Goal: Task Accomplishment & Management: Manage account settings

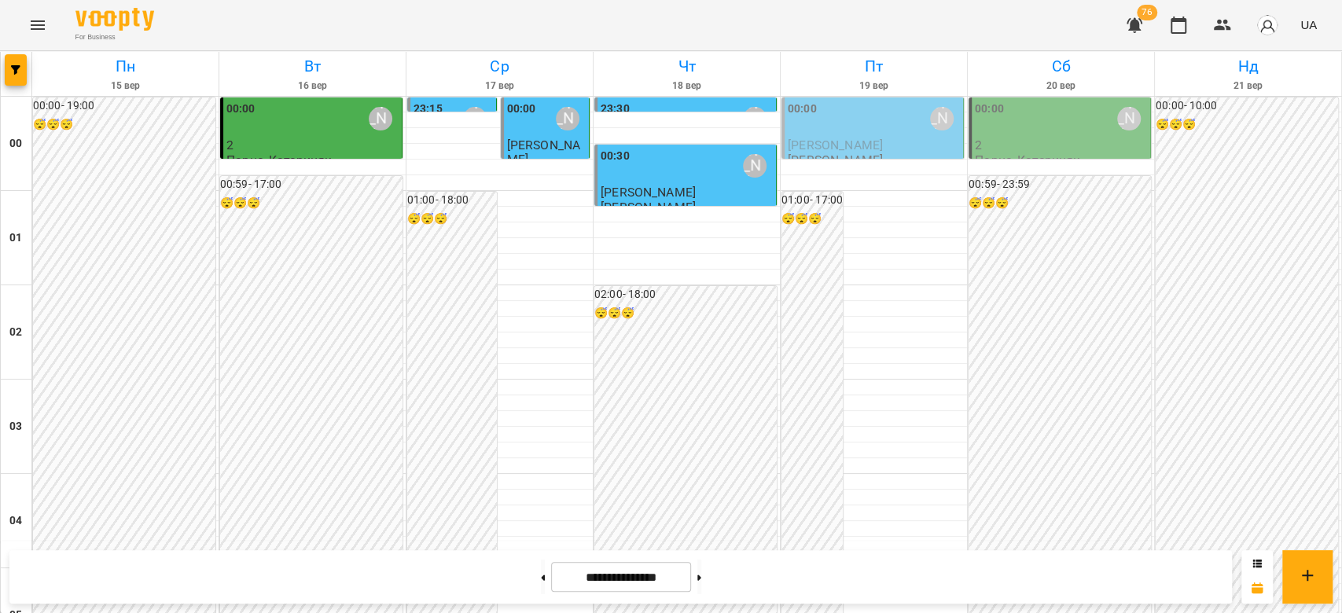
scroll to position [1467, 0]
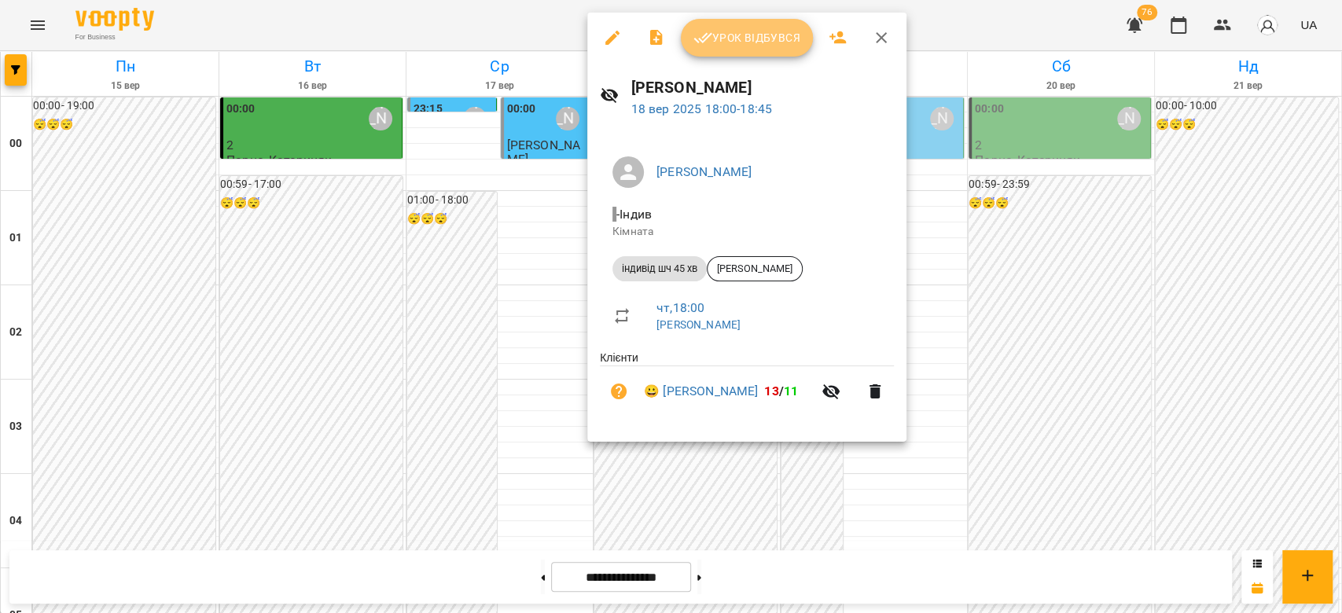
click at [725, 35] on span "Урок відбувся" at bounding box center [747, 37] width 107 height 19
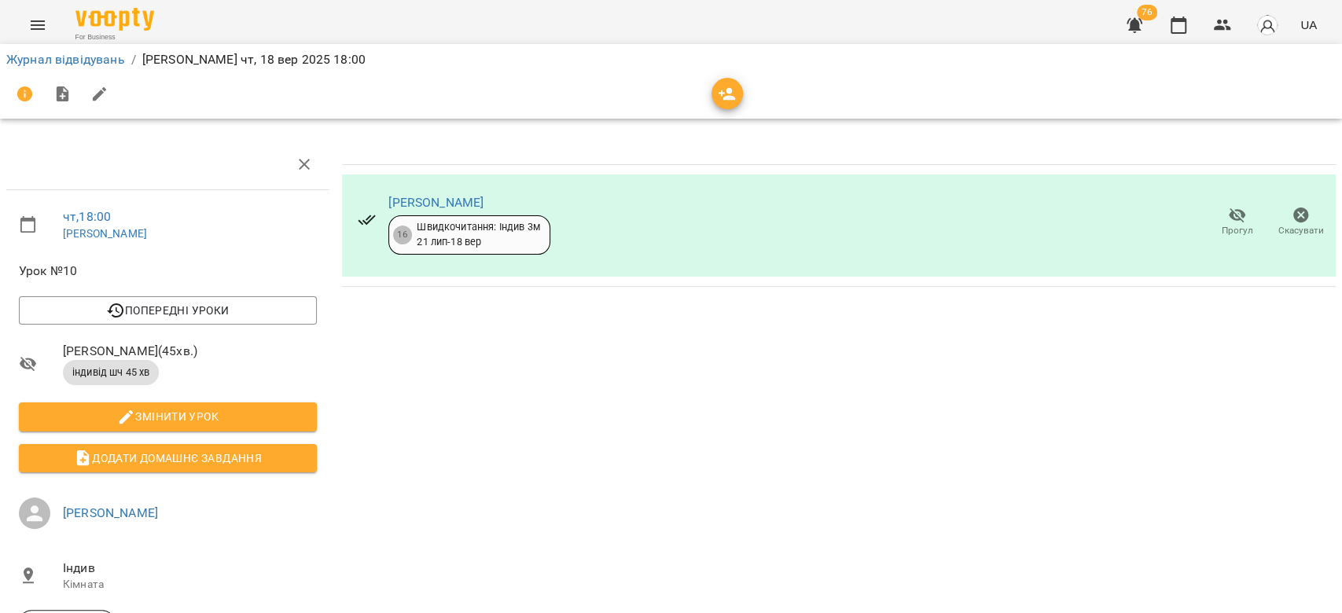
drag, startPoint x: 1089, startPoint y: 104, endPoint x: 1341, endPoint y: 94, distance: 251.9
click at [1341, 98] on div "For Business 76 UA Журнал відвідувань / [PERSON_NAME][DATE] 18:00 чт , 18:00 [P…" at bounding box center [671, 365] width 1342 height 730
click at [31, 33] on icon "Menu" at bounding box center [37, 25] width 19 height 19
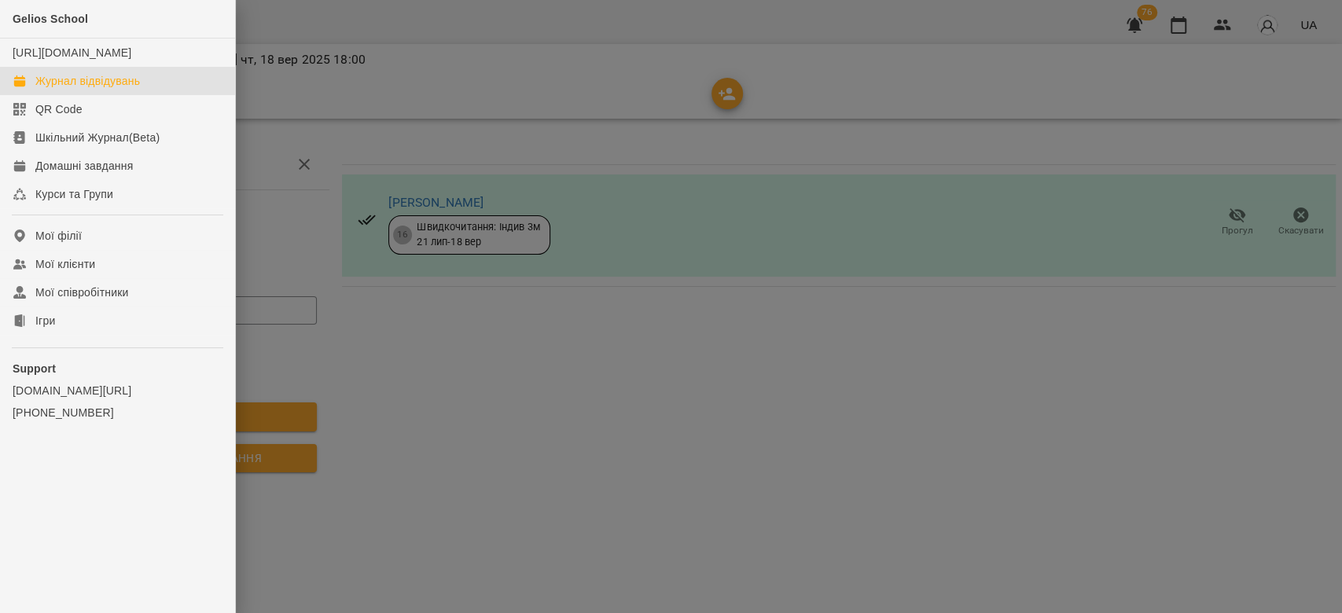
click at [133, 89] on div "Журнал відвідувань" at bounding box center [87, 81] width 105 height 16
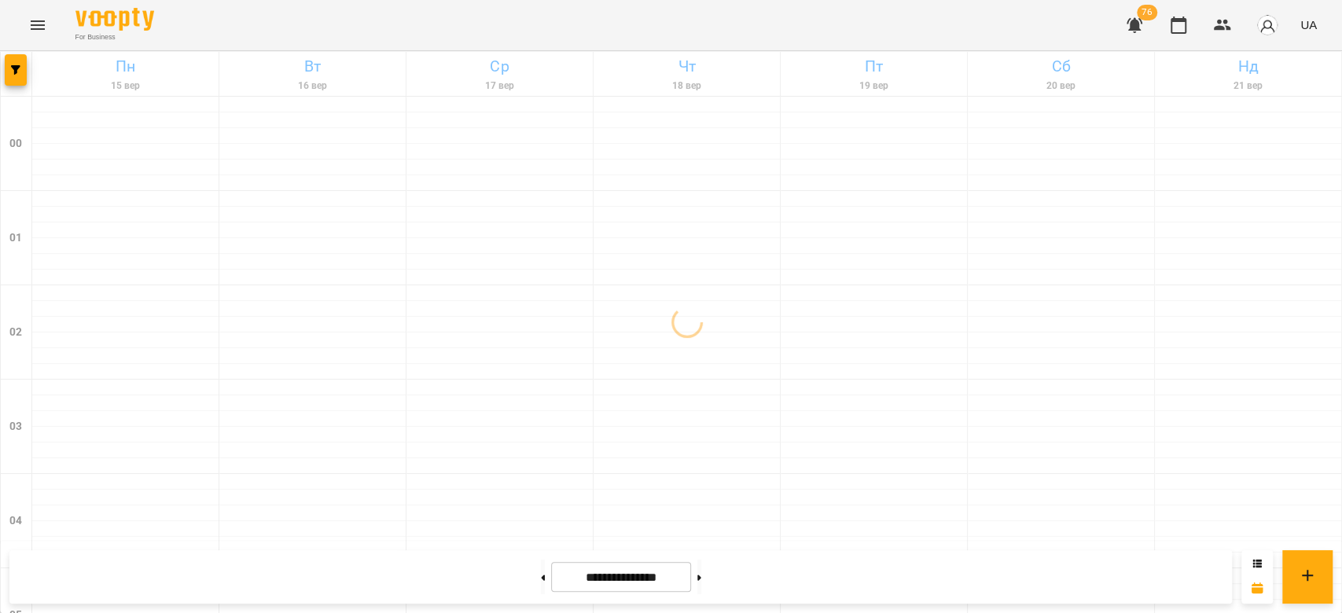
click at [1268, 24] on img "button" at bounding box center [1268, 25] width 22 height 22
click at [1270, 66] on span "[PERSON_NAME]" at bounding box center [1261, 59] width 100 height 19
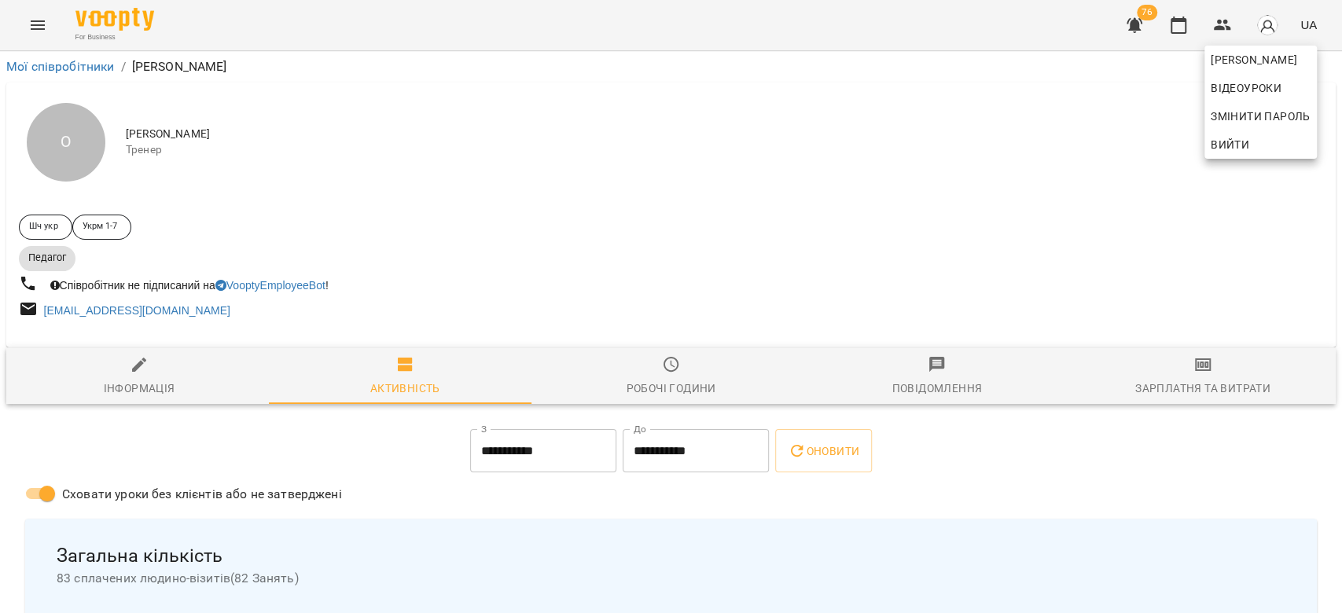
click at [164, 367] on div at bounding box center [671, 306] width 1342 height 613
click at [145, 374] on icon "button" at bounding box center [139, 364] width 19 height 19
select select "**"
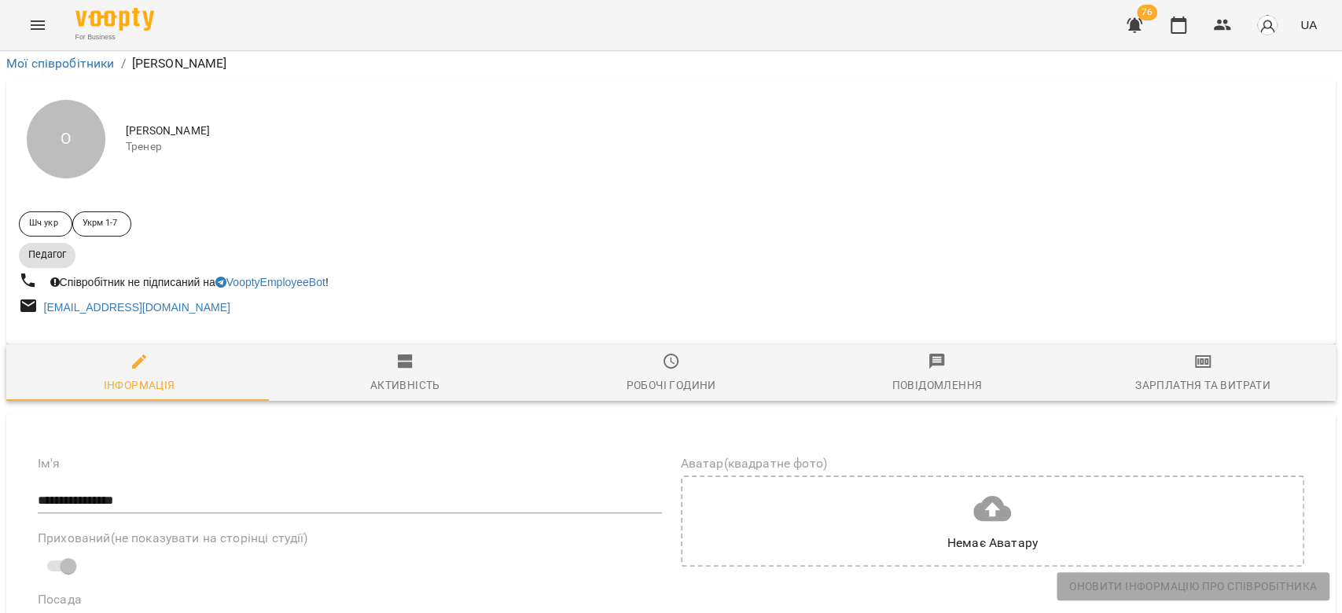
scroll to position [209, 0]
click at [407, 352] on icon "button" at bounding box center [405, 361] width 19 height 19
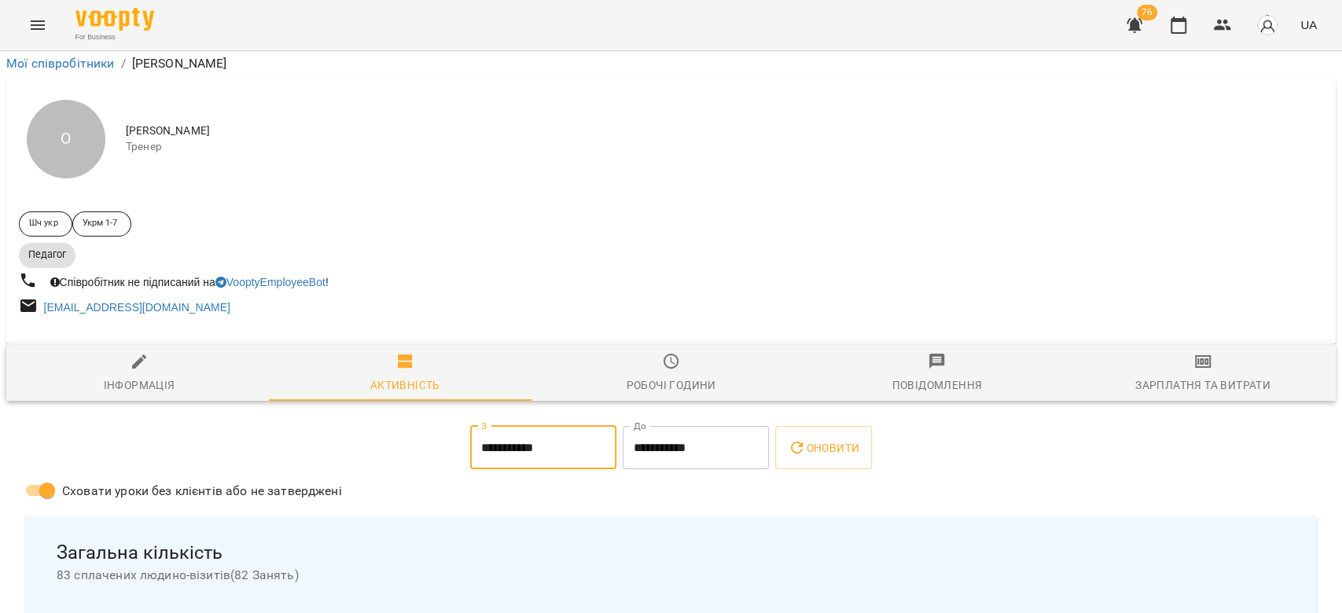
click at [525, 426] on input "**********" at bounding box center [543, 448] width 146 height 44
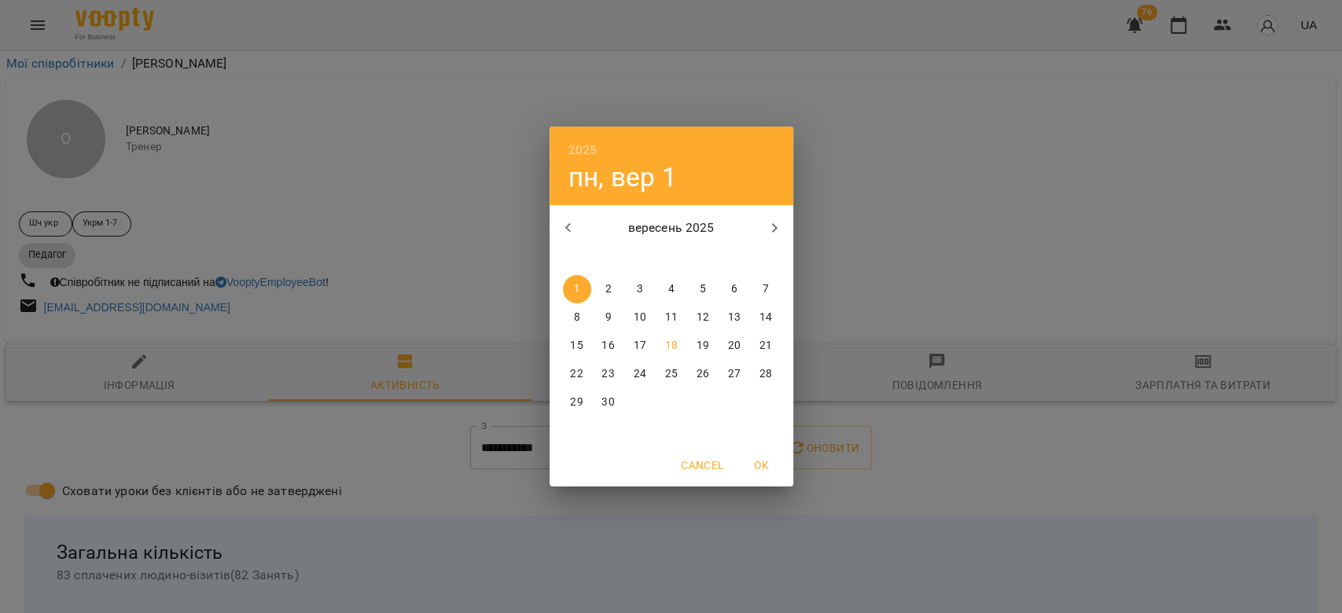
click at [497, 235] on div "2025 пн, вер 1 вересень 2025 пн вт ср чт пт сб нд 1 2 3 4 5 6 7 8 9 10 11 12 13…" at bounding box center [671, 306] width 1342 height 613
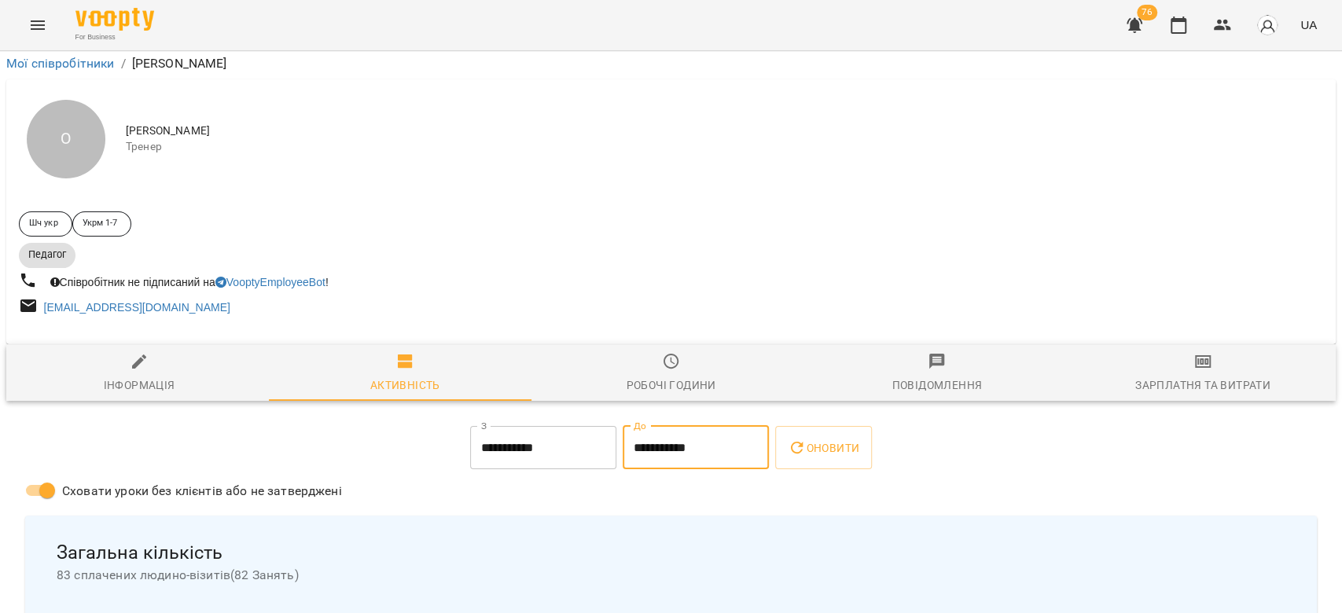
click at [667, 426] on input "**********" at bounding box center [696, 448] width 146 height 44
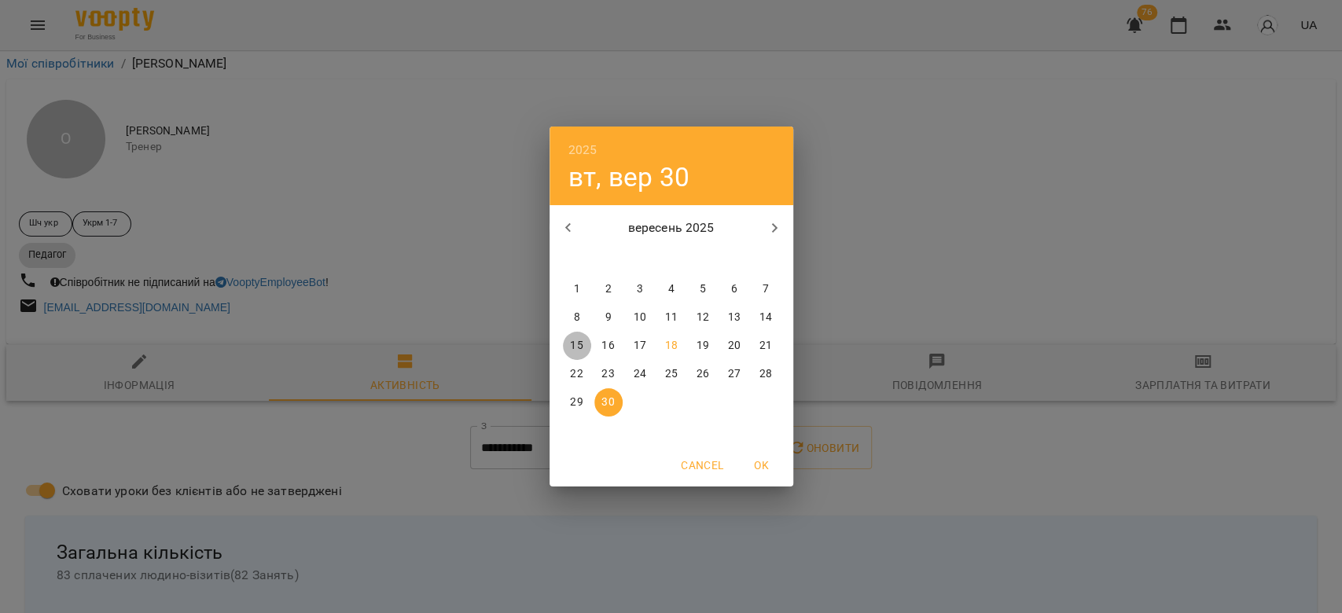
click at [583, 345] on span "15" at bounding box center [577, 346] width 28 height 16
type input "**********"
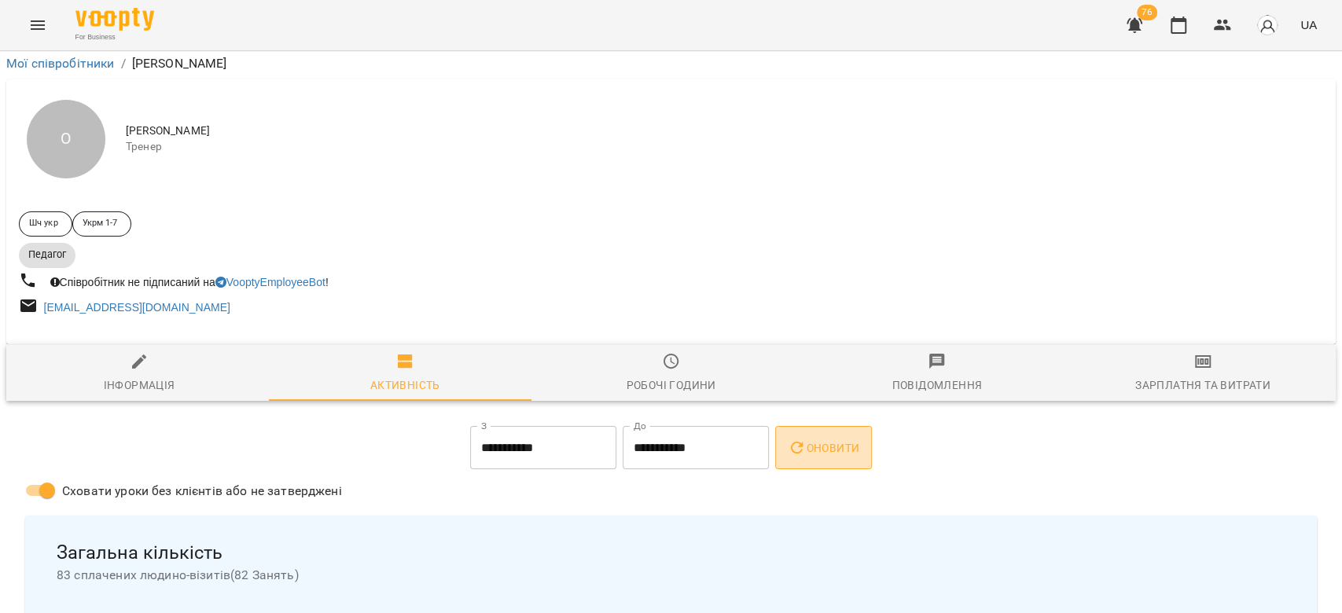
click at [835, 439] on span "Оновити" at bounding box center [824, 448] width 72 height 19
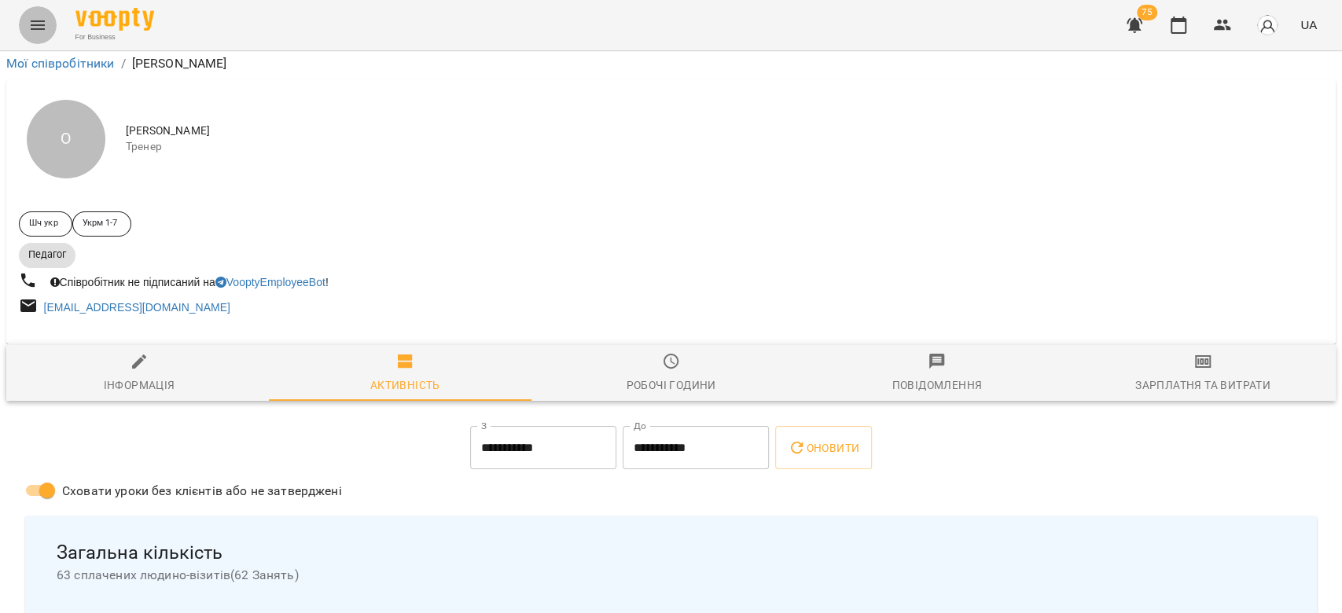
click at [44, 31] on icon "Menu" at bounding box center [37, 25] width 19 height 19
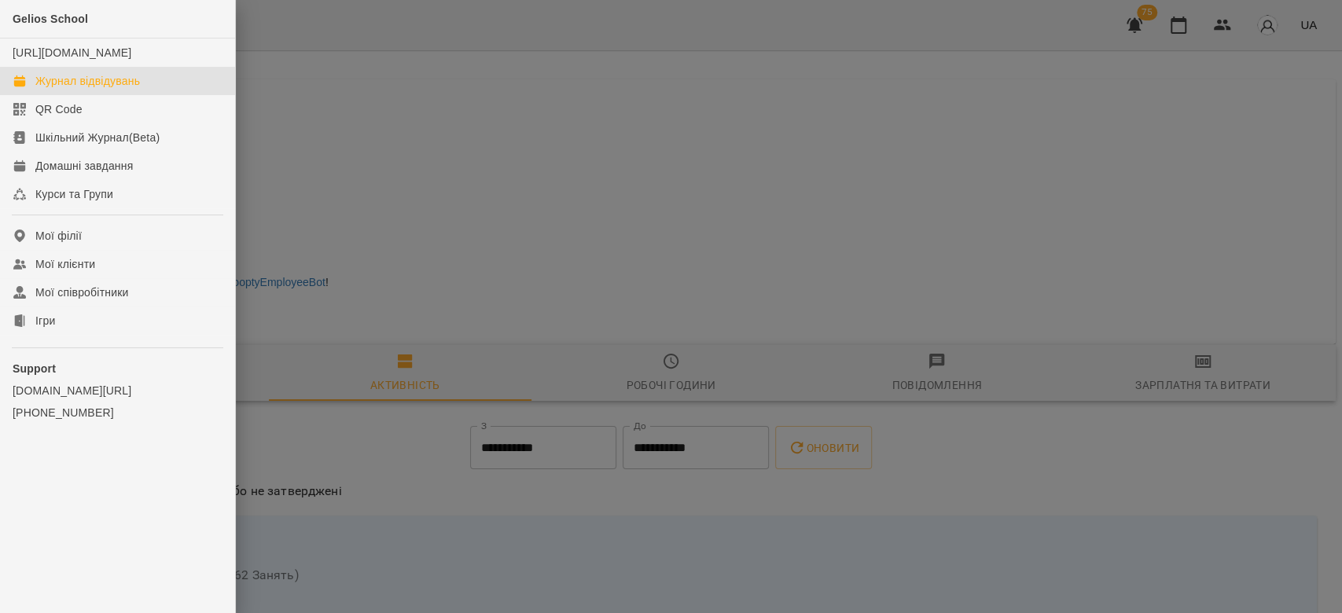
click at [104, 89] on div "Журнал відвідувань" at bounding box center [87, 81] width 105 height 16
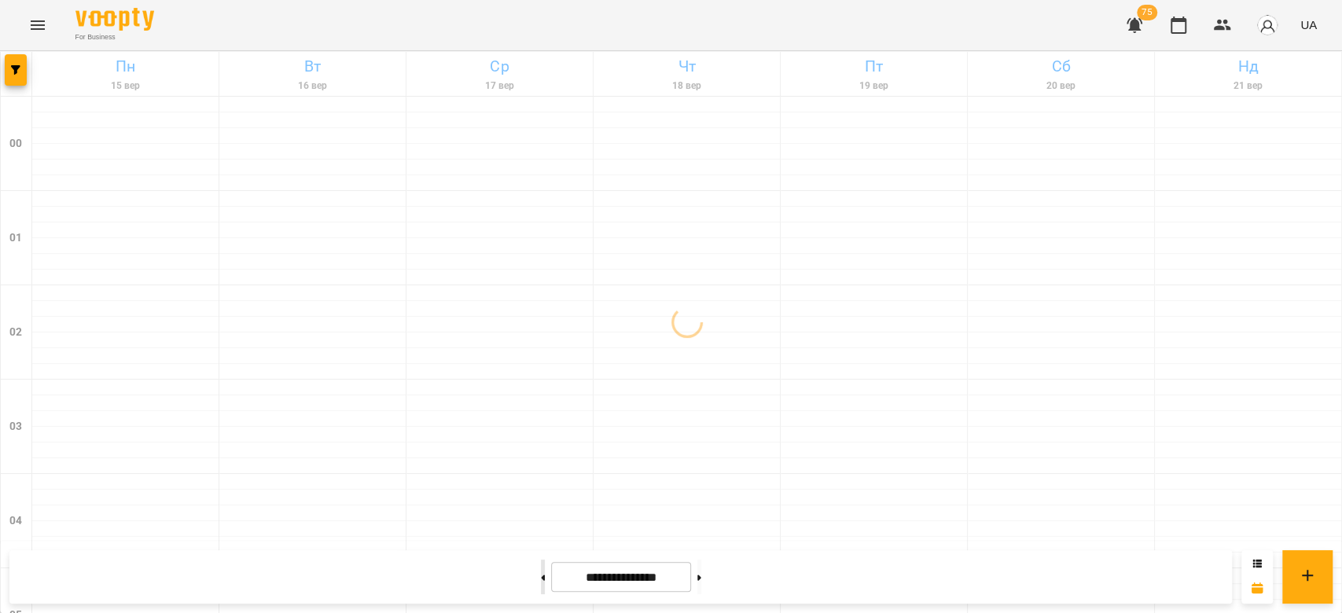
click at [541, 576] on button at bounding box center [543, 577] width 4 height 35
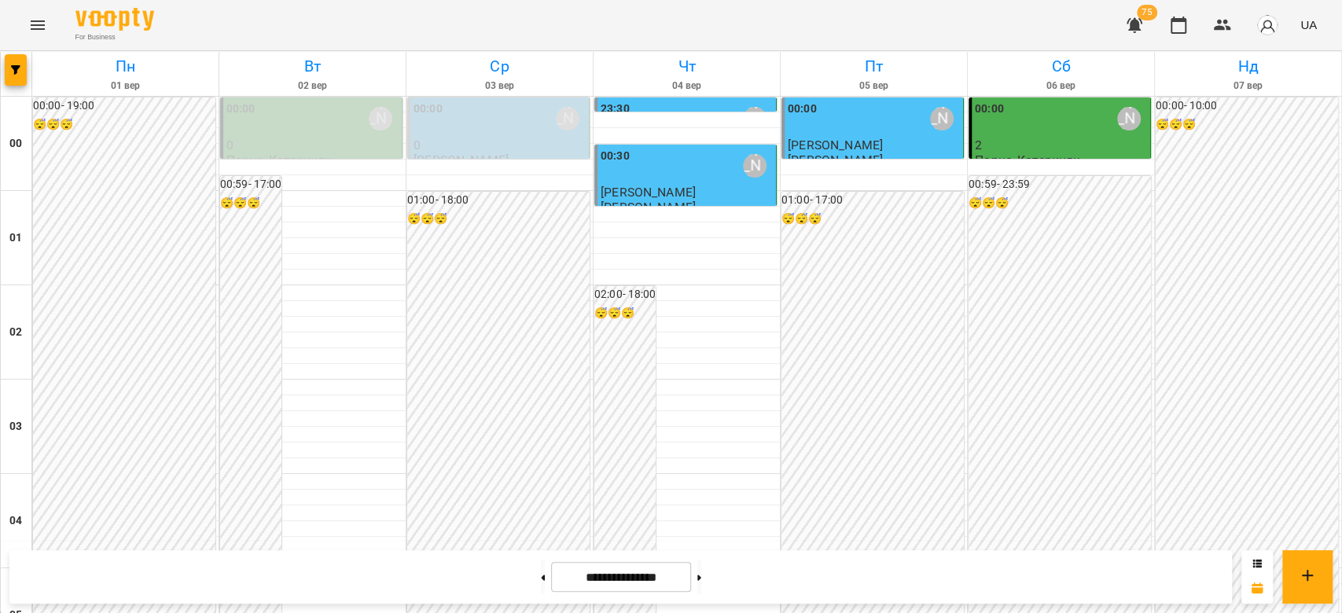
scroll to position [1677, 0]
click at [701, 576] on icon at bounding box center [700, 578] width 4 height 6
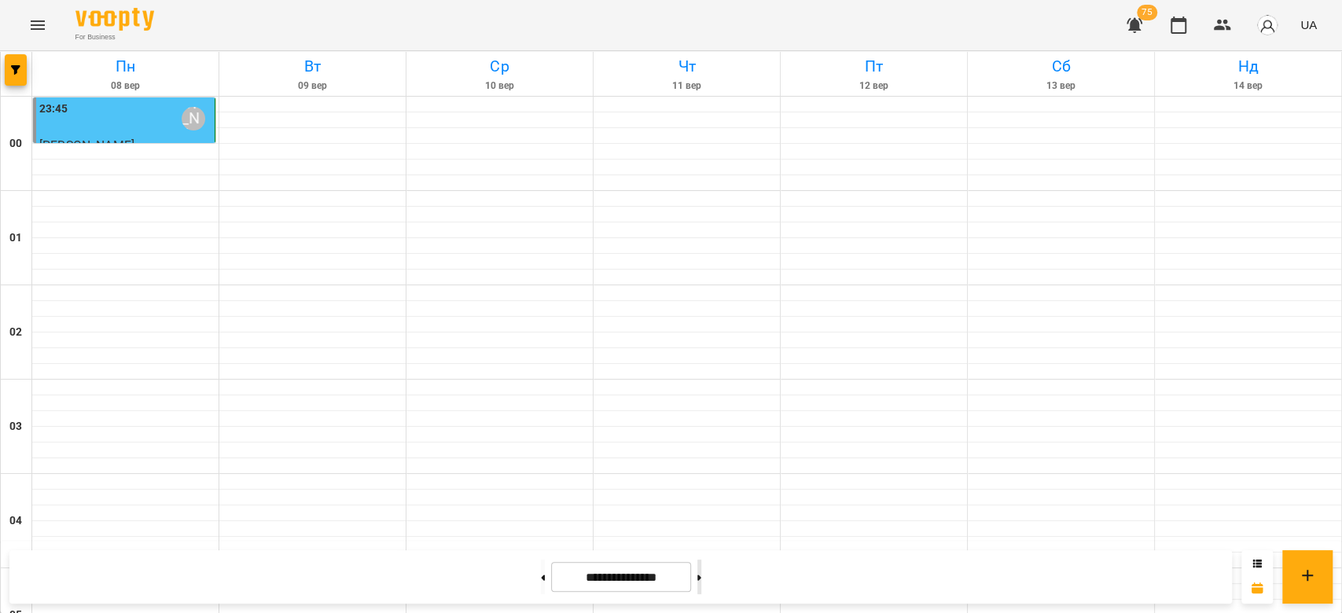
click at [701, 576] on icon at bounding box center [700, 578] width 4 height 6
type input "**********"
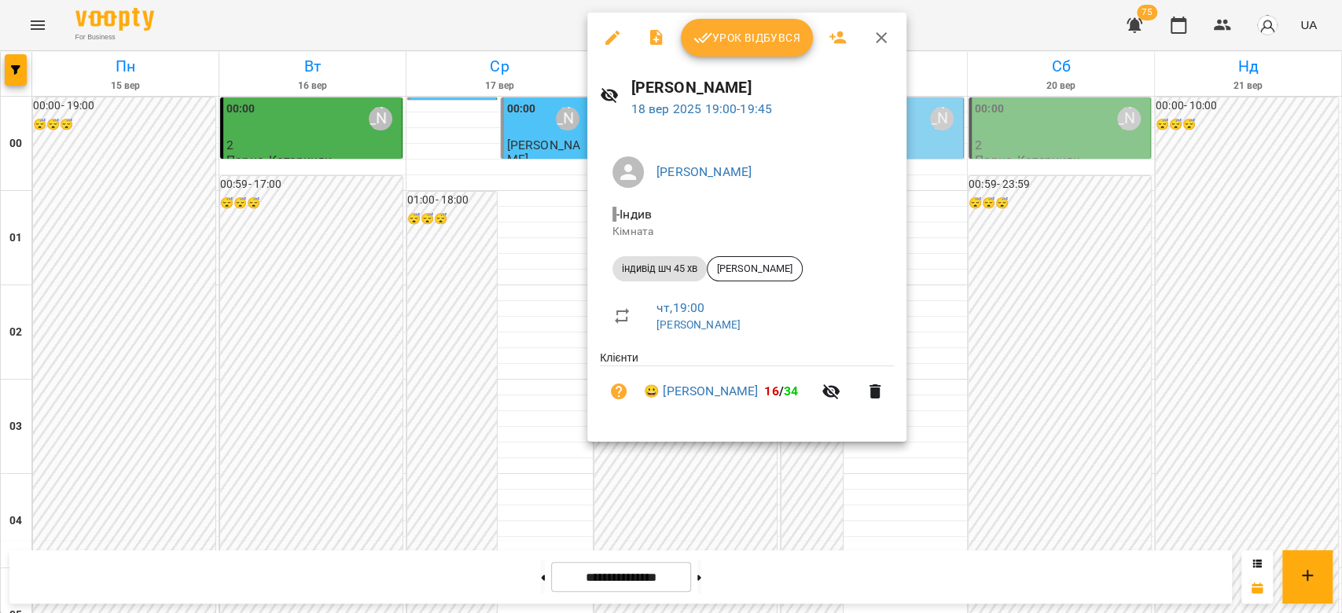
click at [617, 41] on icon "button" at bounding box center [612, 37] width 19 height 19
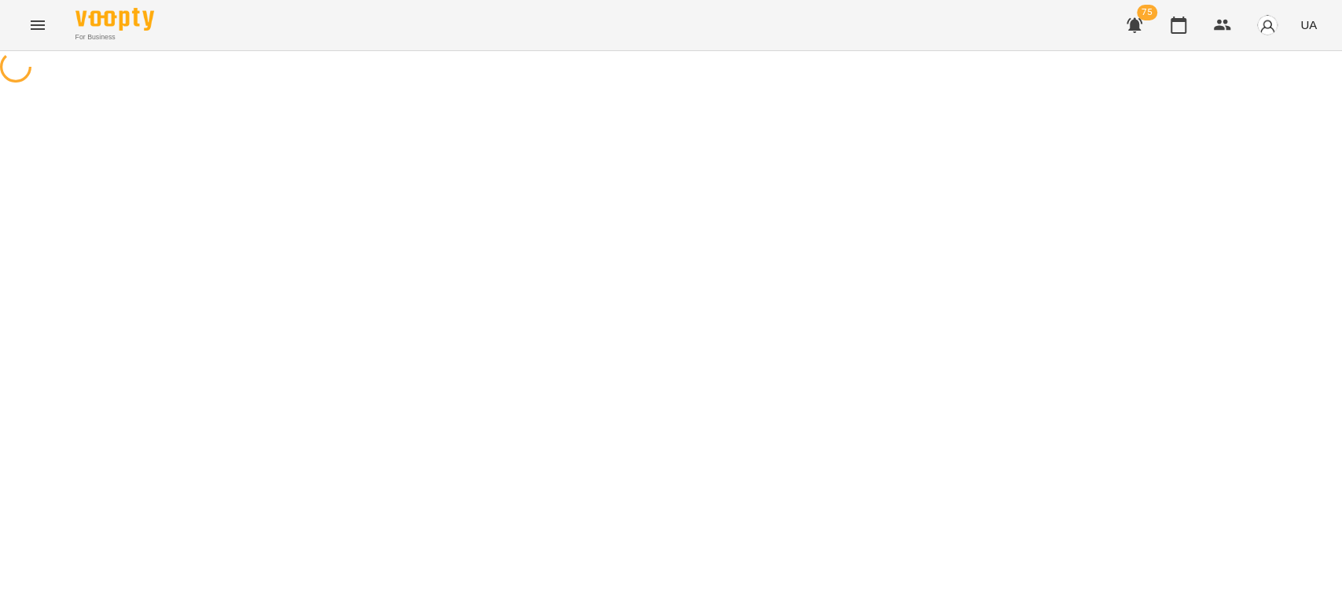
select select "**********"
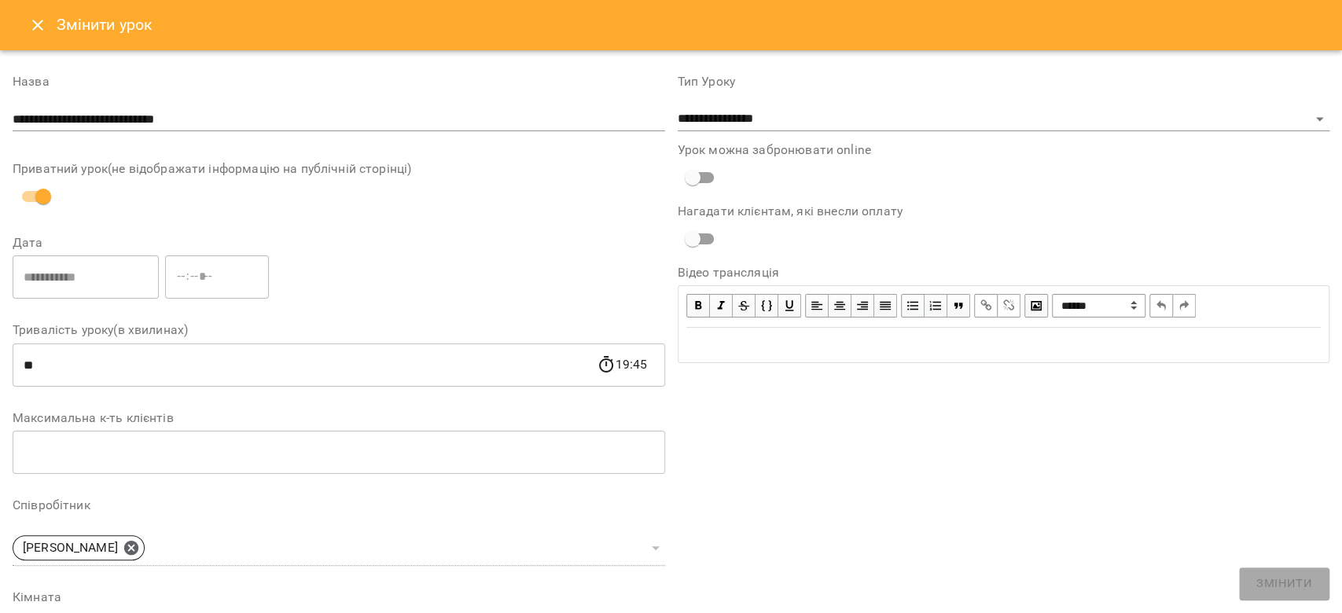
drag, startPoint x: 35, startPoint y: 24, endPoint x: 42, endPoint y: 20, distance: 8.8
click at [37, 22] on icon "Close" at bounding box center [37, 25] width 19 height 19
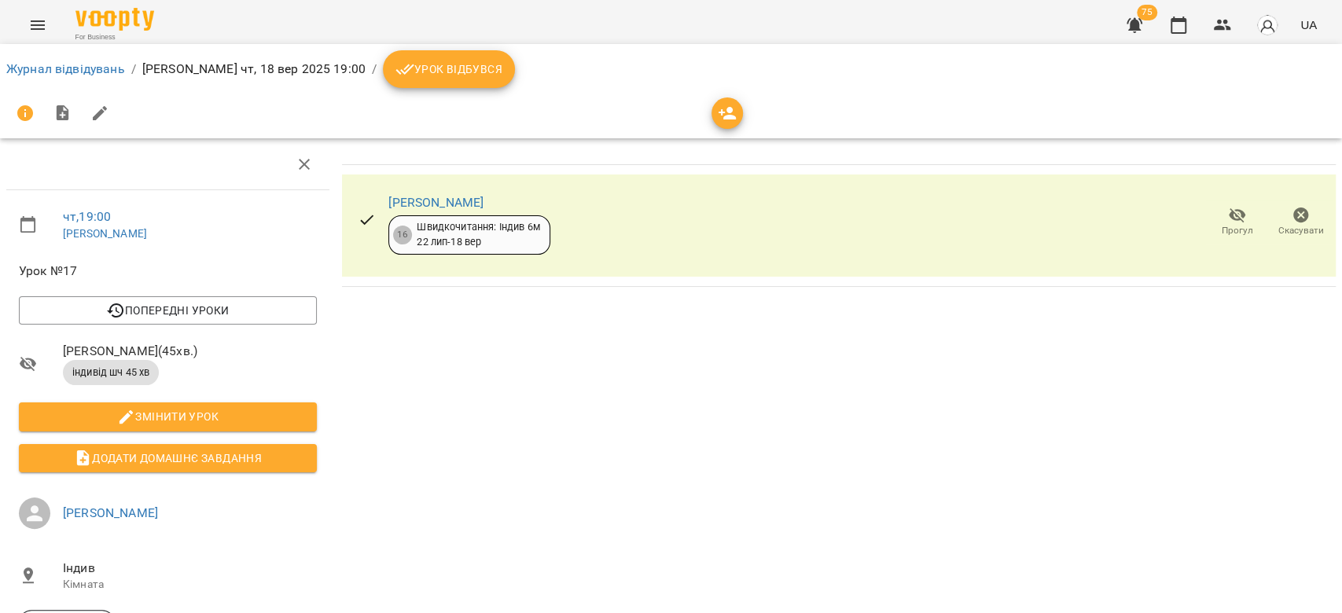
click at [1300, 218] on span "Скасувати" at bounding box center [1301, 221] width 45 height 31
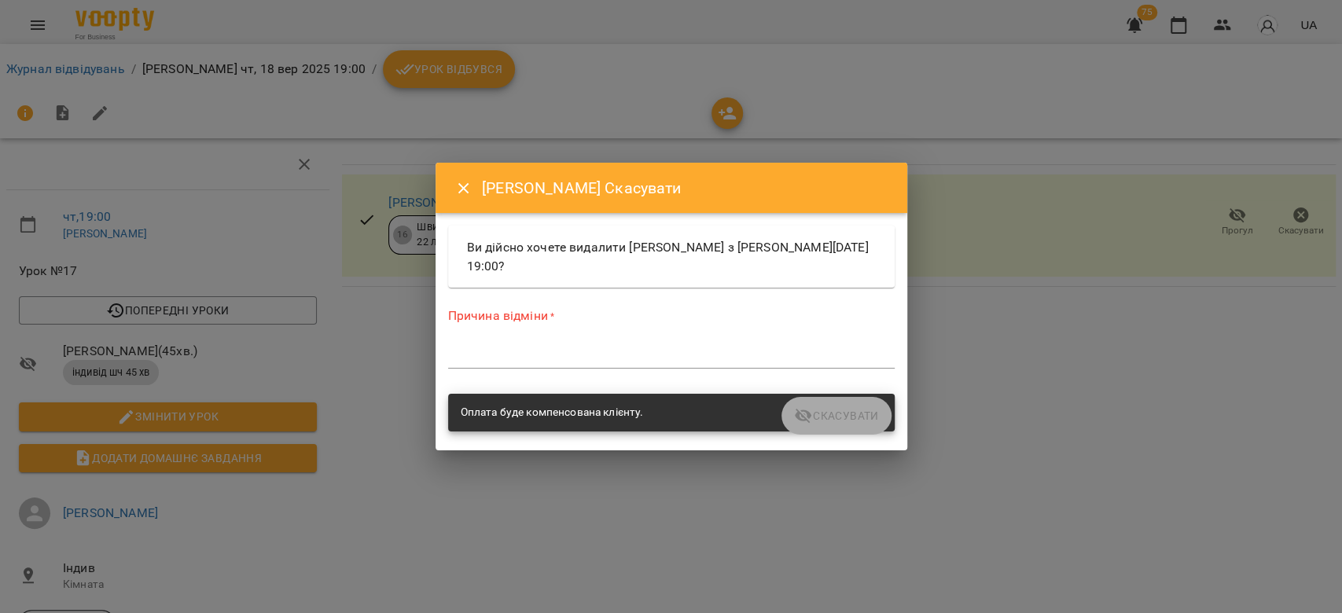
click at [541, 357] on textarea at bounding box center [671, 355] width 447 height 15
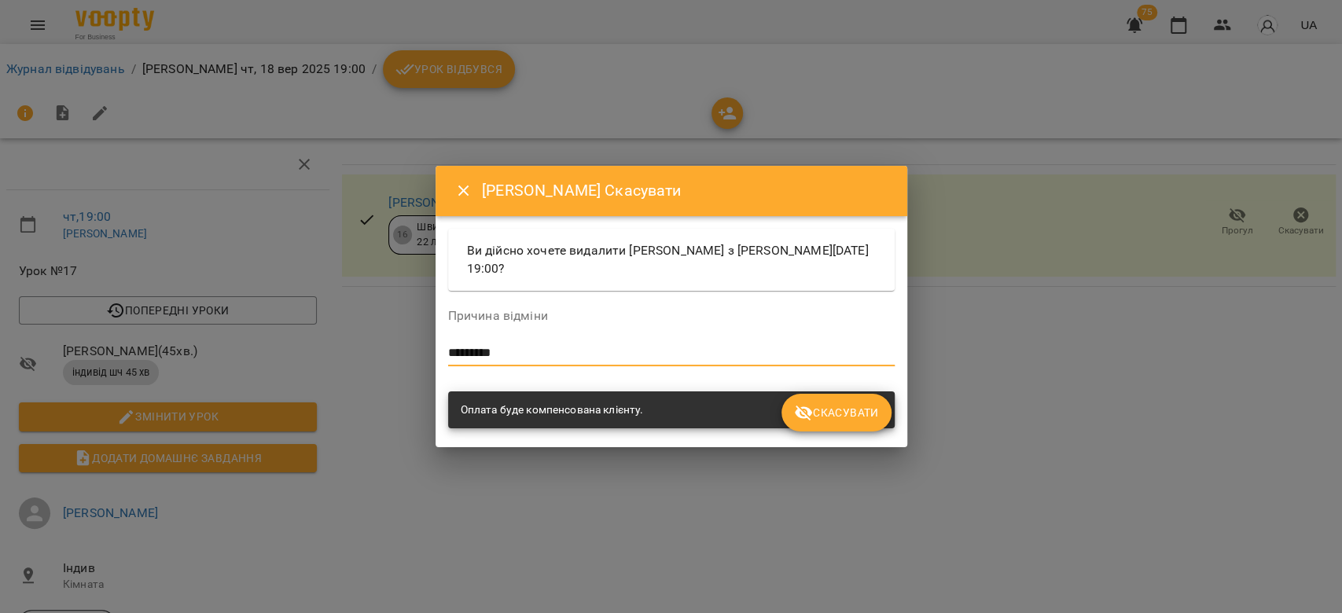
type textarea "*********"
click at [868, 410] on span "Скасувати" at bounding box center [836, 412] width 84 height 19
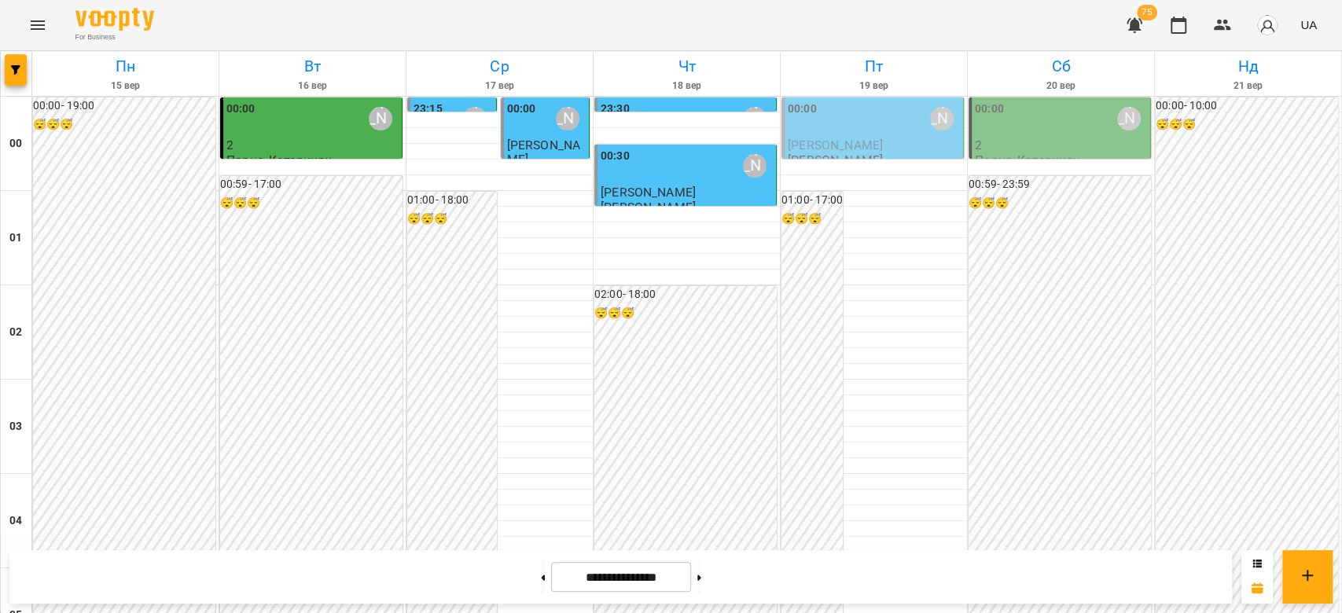
scroll to position [1609, 0]
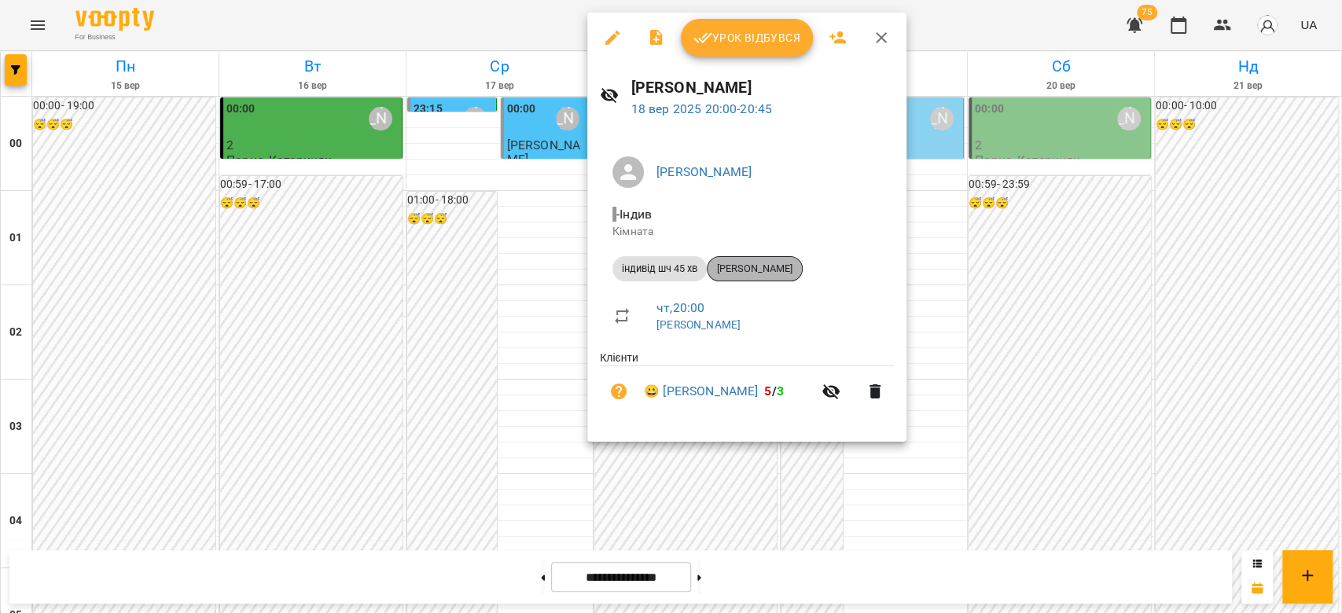
click at [760, 273] on span "[PERSON_NAME]" at bounding box center [755, 269] width 94 height 14
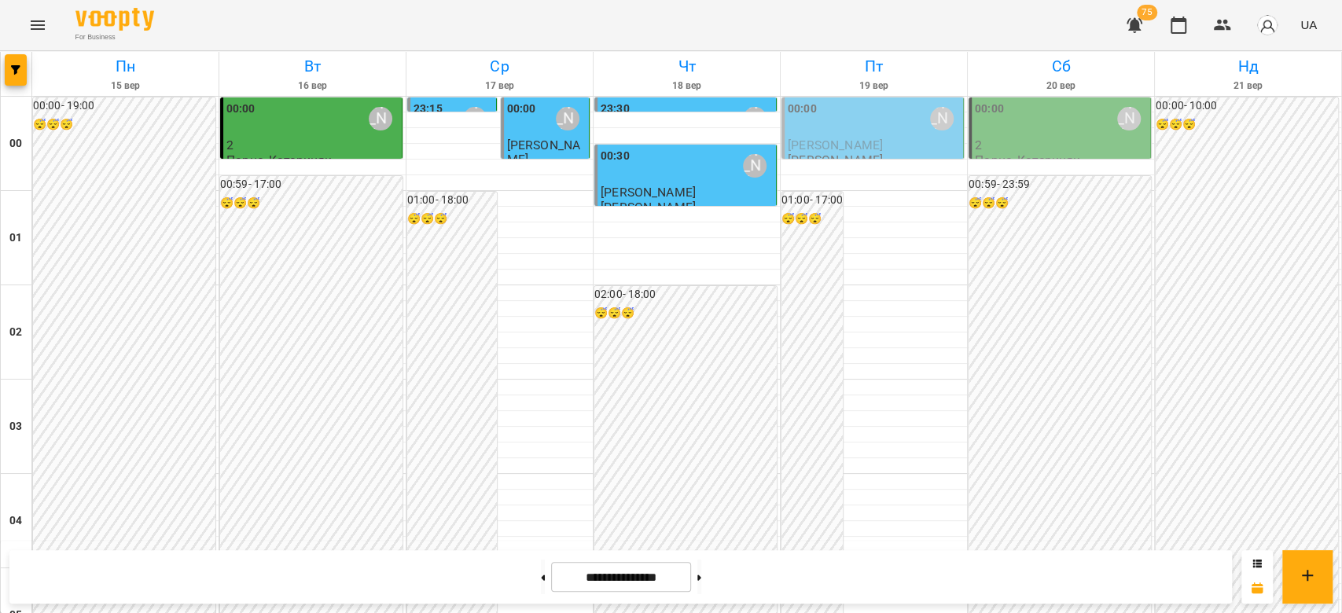
scroll to position [1573, 0]
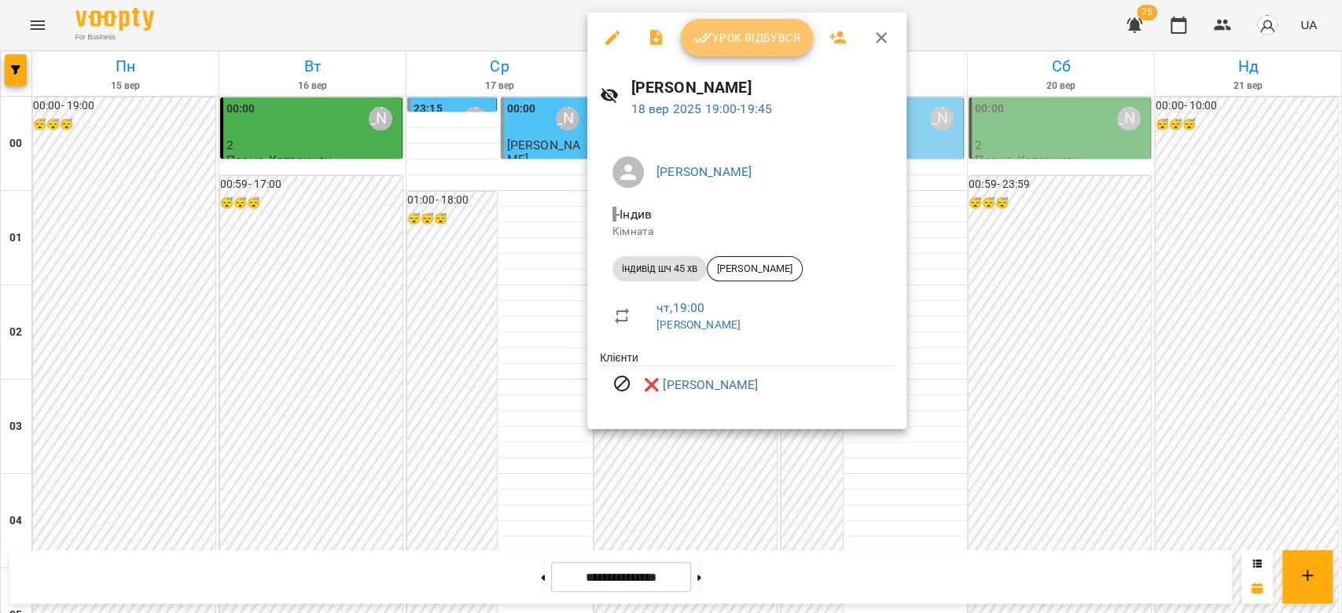
click at [774, 22] on button "Урок відбувся" at bounding box center [747, 38] width 132 height 38
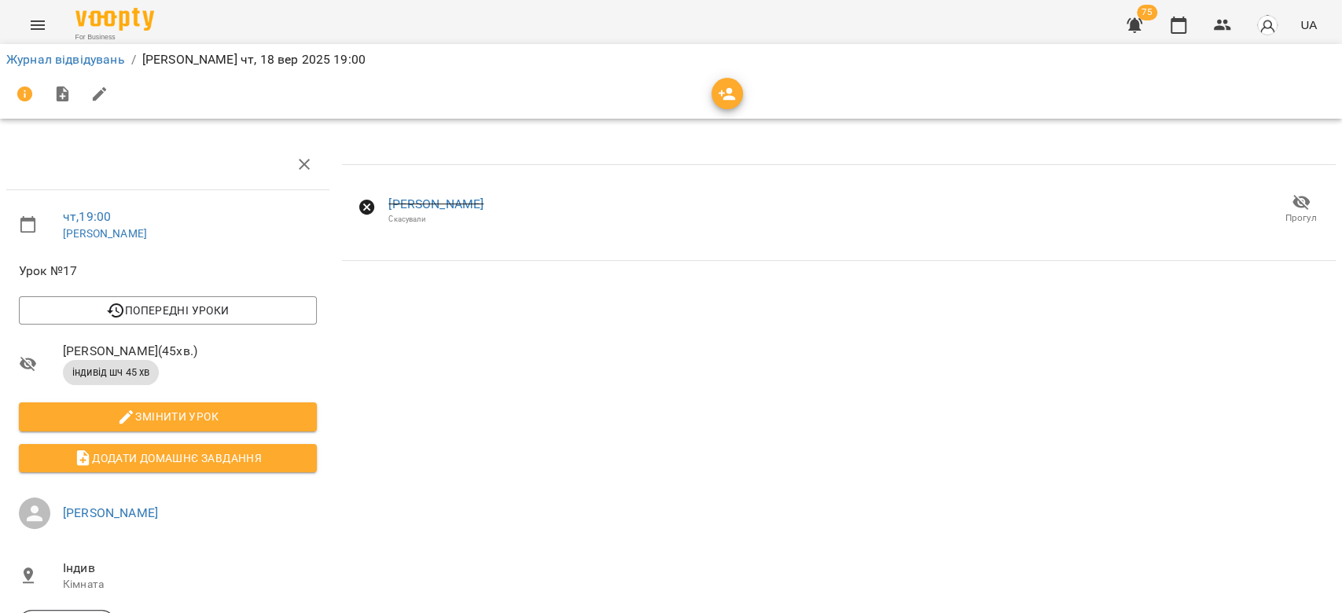
click at [1292, 209] on icon "button" at bounding box center [1301, 202] width 19 height 19
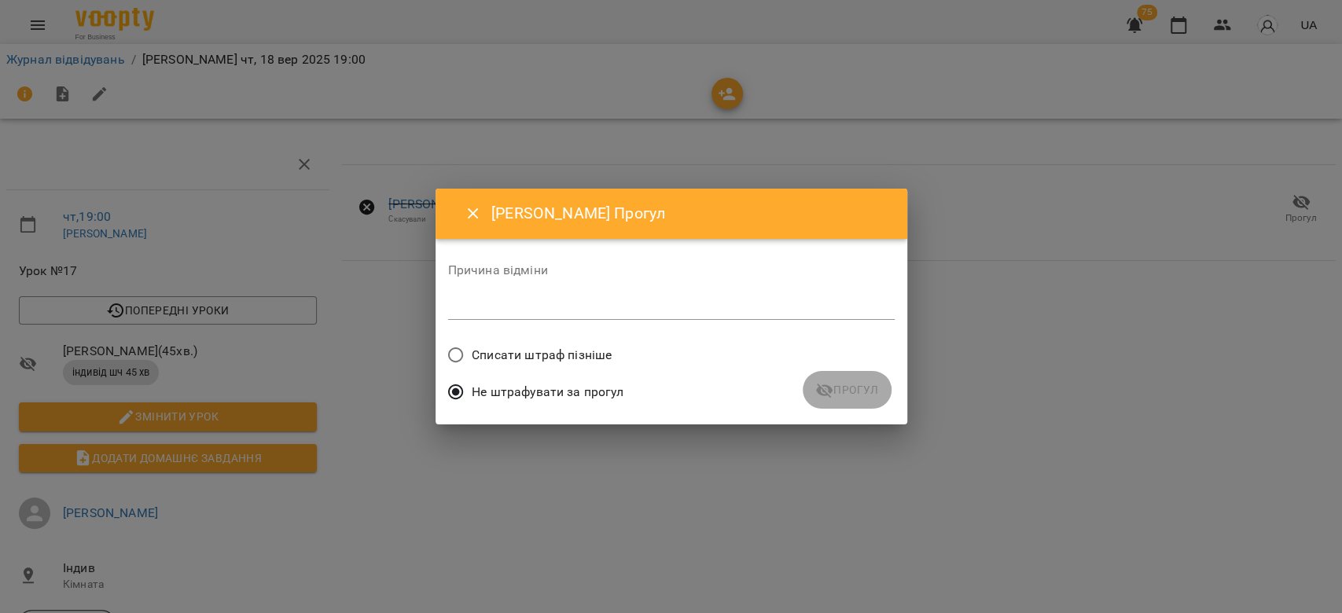
click at [499, 309] on textarea at bounding box center [671, 307] width 447 height 15
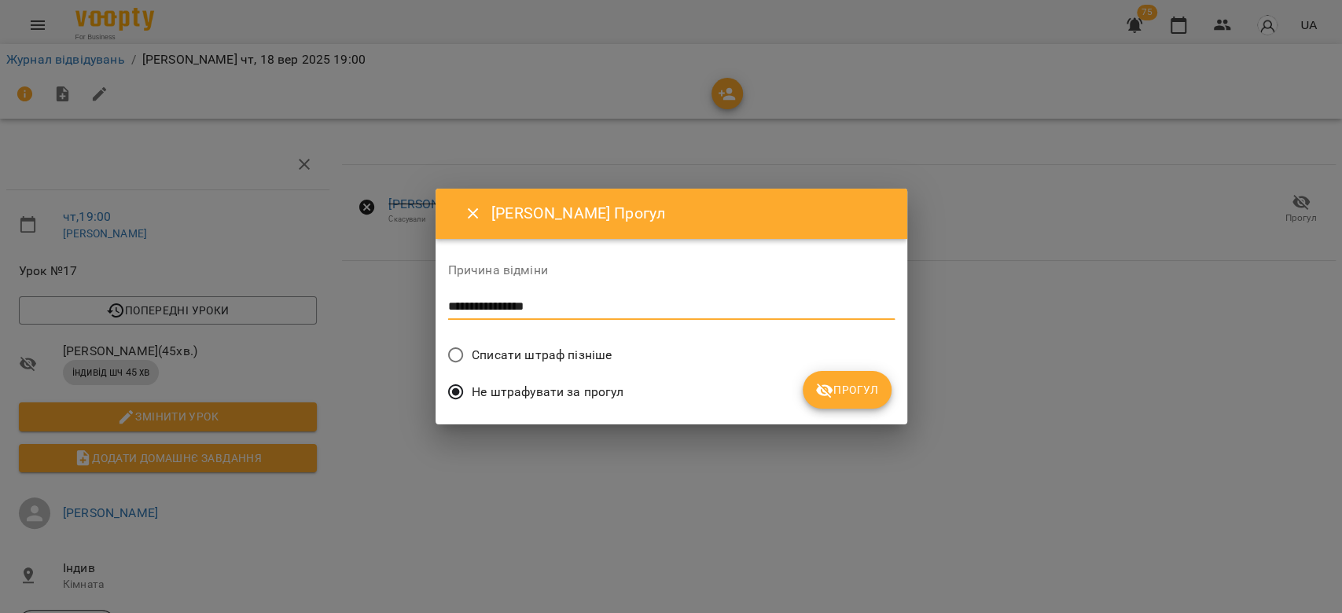
type textarea "**********"
click at [843, 388] on span "Прогул" at bounding box center [848, 390] width 64 height 19
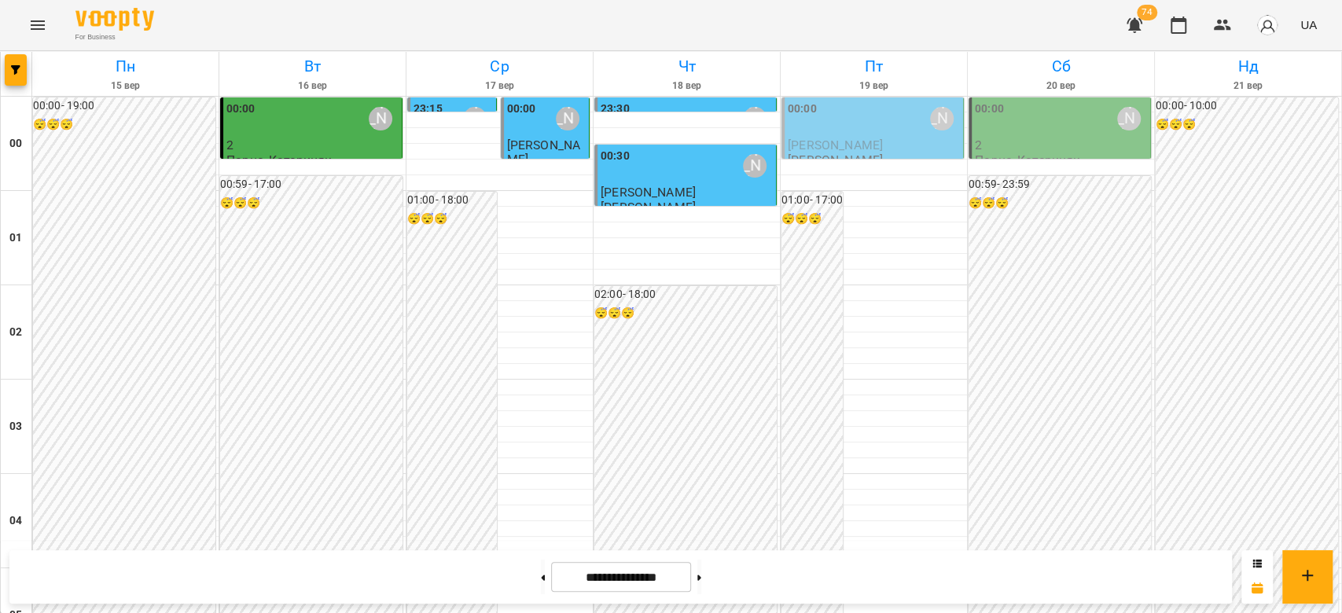
scroll to position [1677, 0]
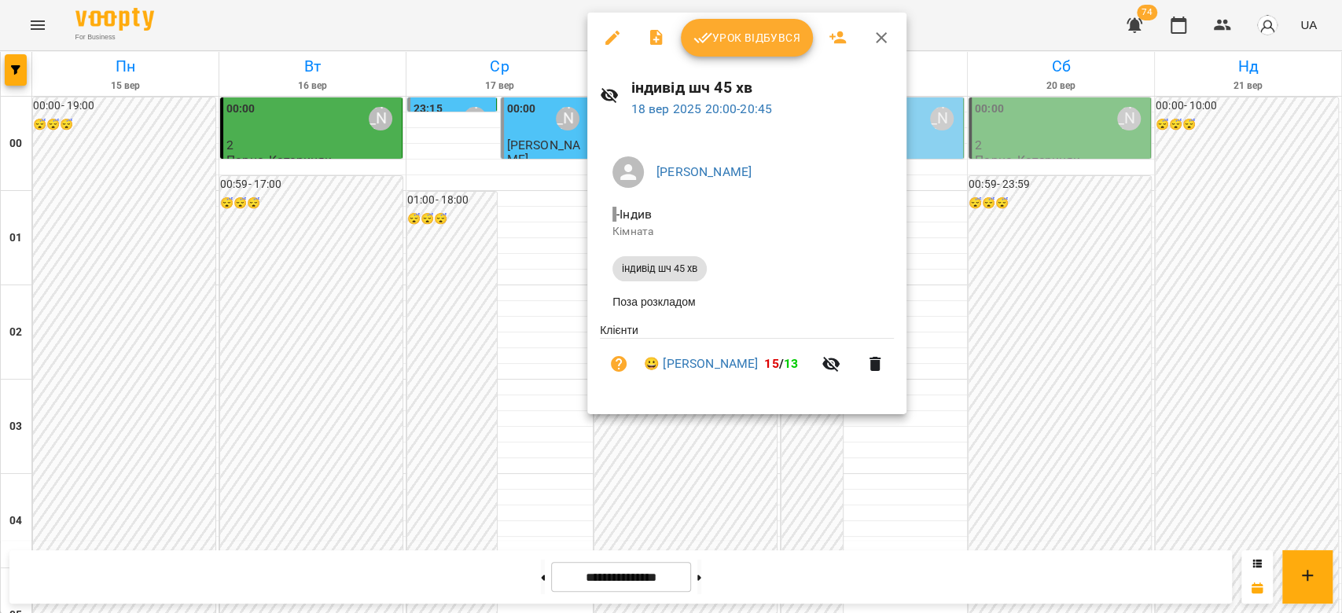
click at [873, 513] on div at bounding box center [671, 306] width 1342 height 613
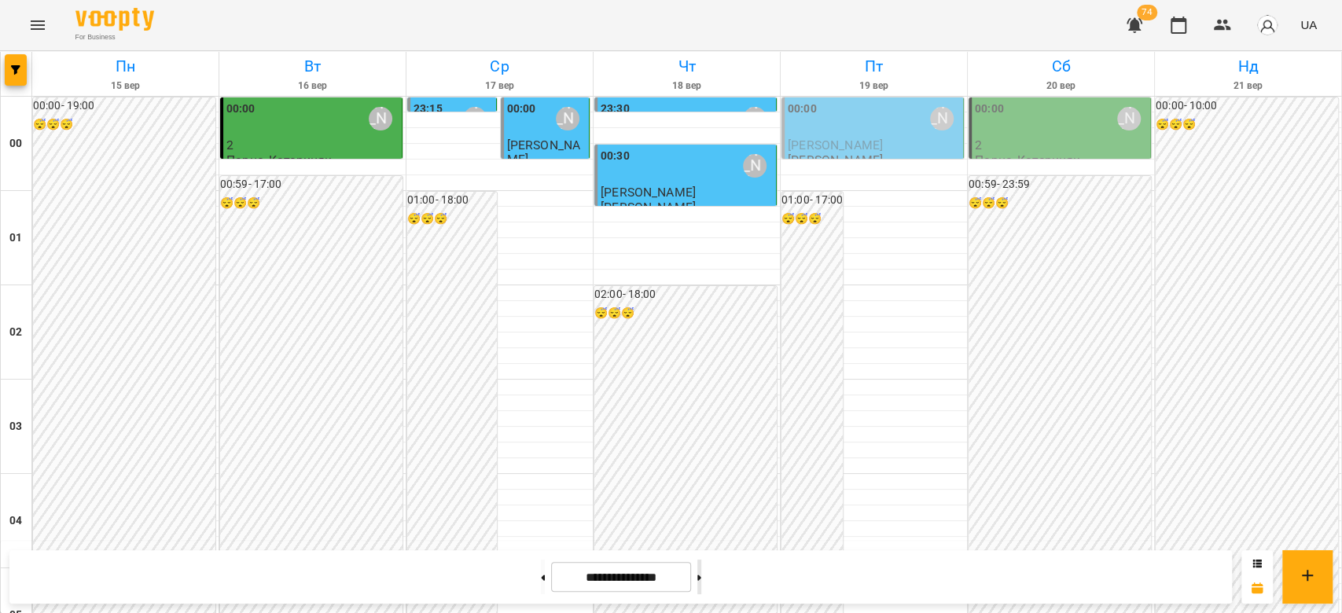
click at [701, 578] on button at bounding box center [700, 577] width 4 height 35
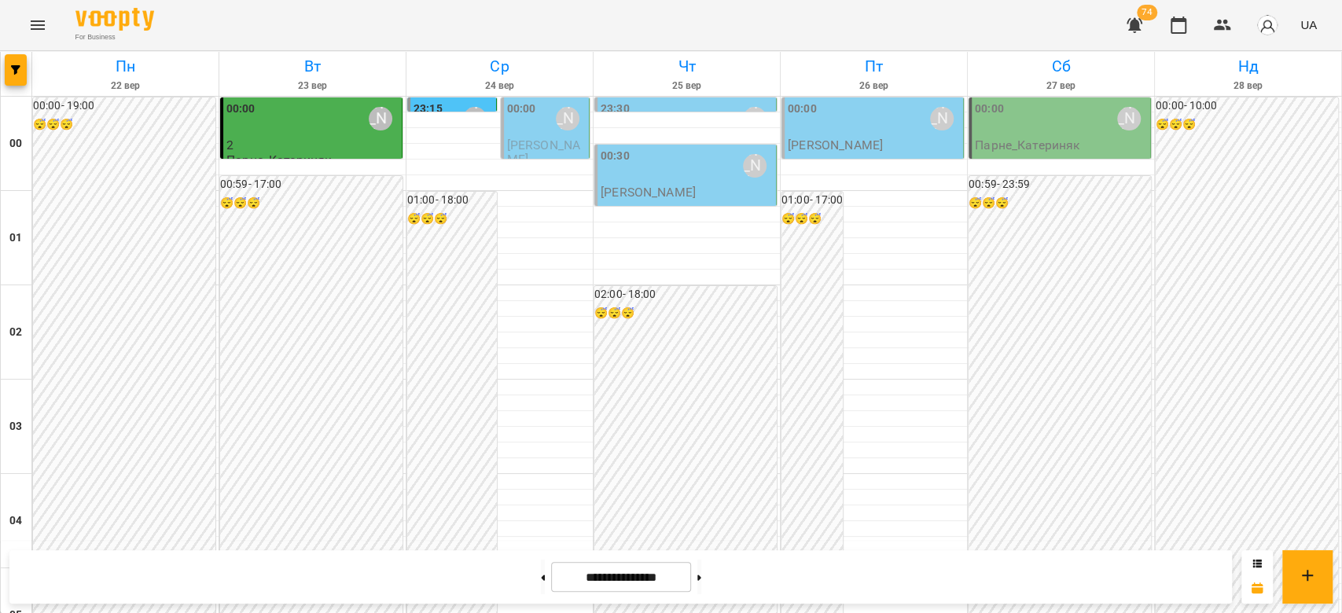
scroll to position [1399, 0]
click at [541, 583] on button at bounding box center [543, 577] width 4 height 35
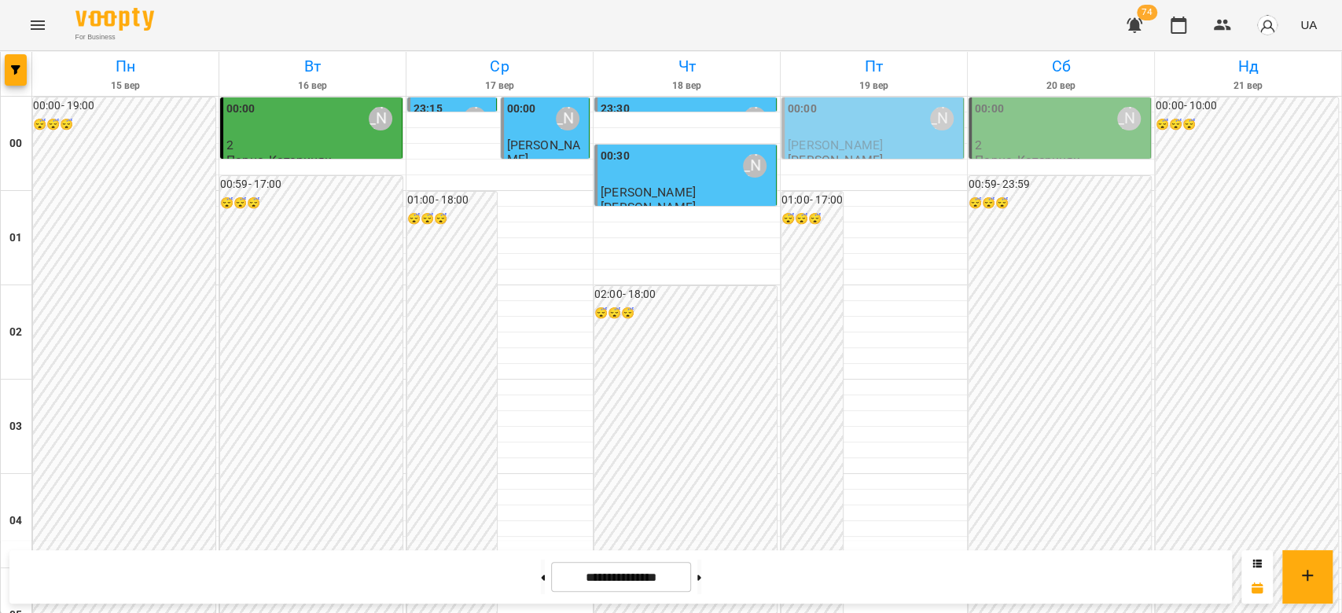
scroll to position [1818, 0]
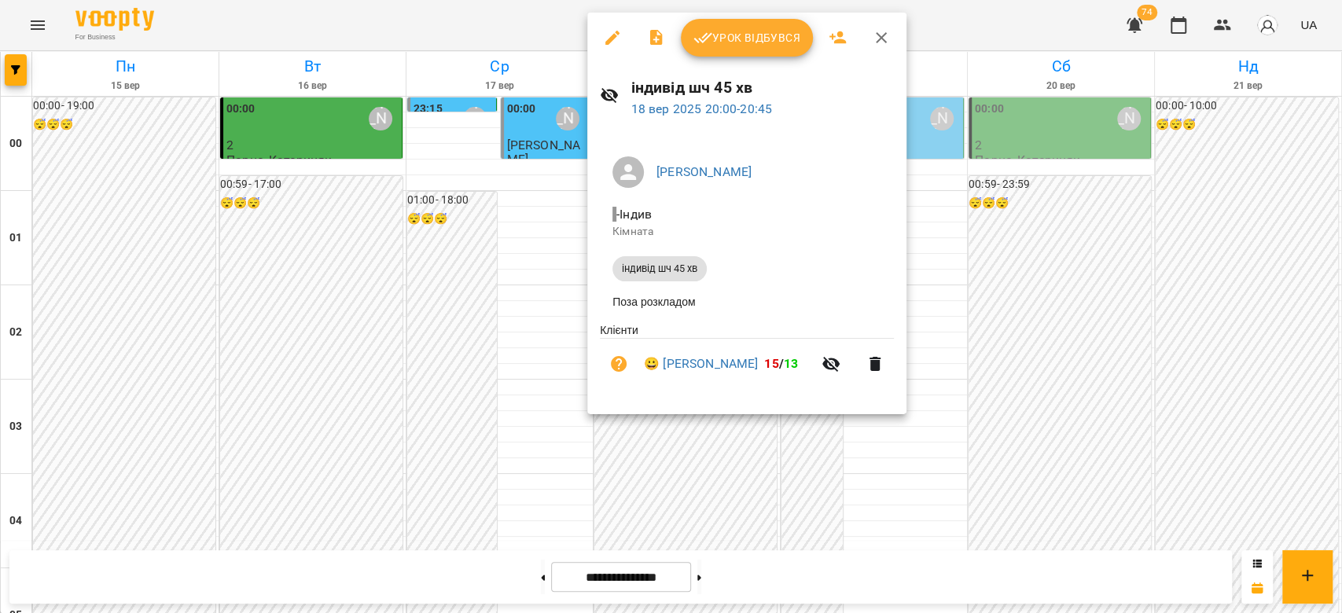
click at [525, 439] on div at bounding box center [671, 306] width 1342 height 613
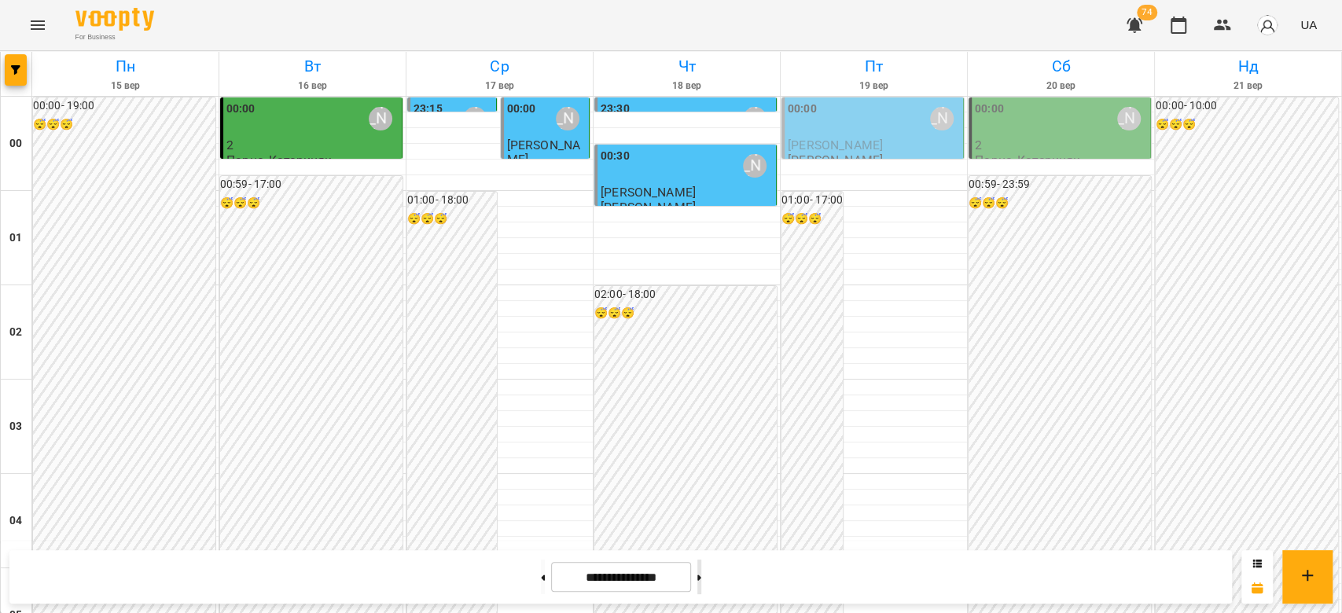
click at [701, 588] on button at bounding box center [700, 577] width 4 height 35
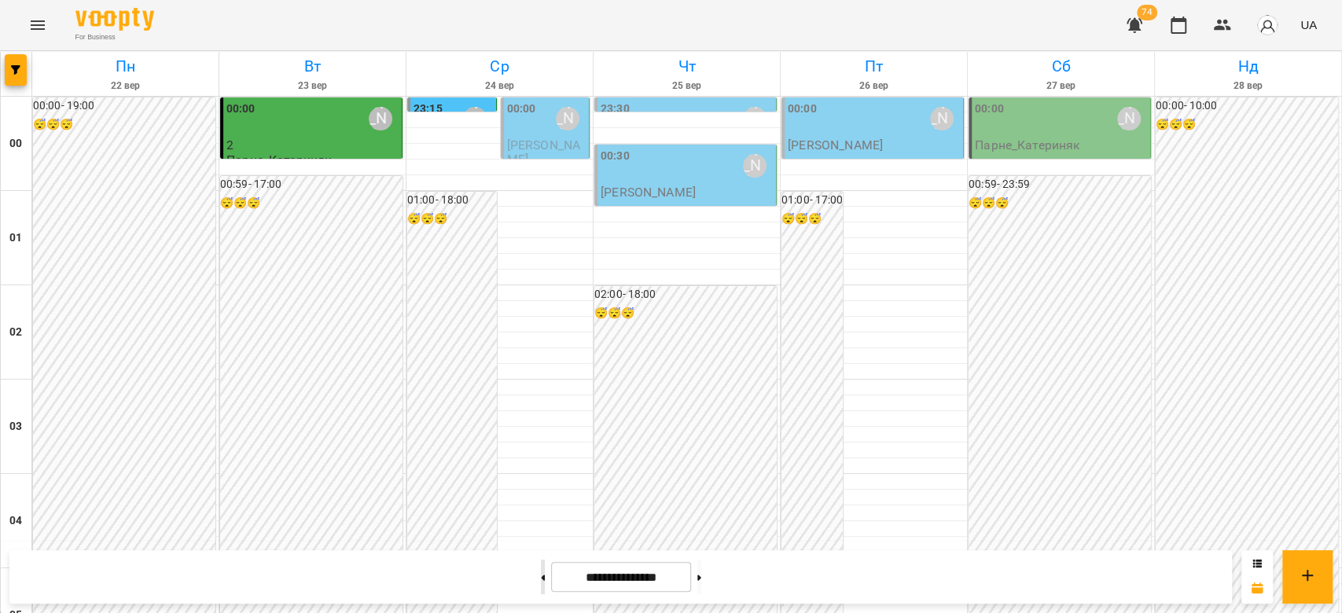
click at [541, 581] on button at bounding box center [543, 577] width 4 height 35
type input "**********"
